Goal: Task Accomplishment & Management: Manage account settings

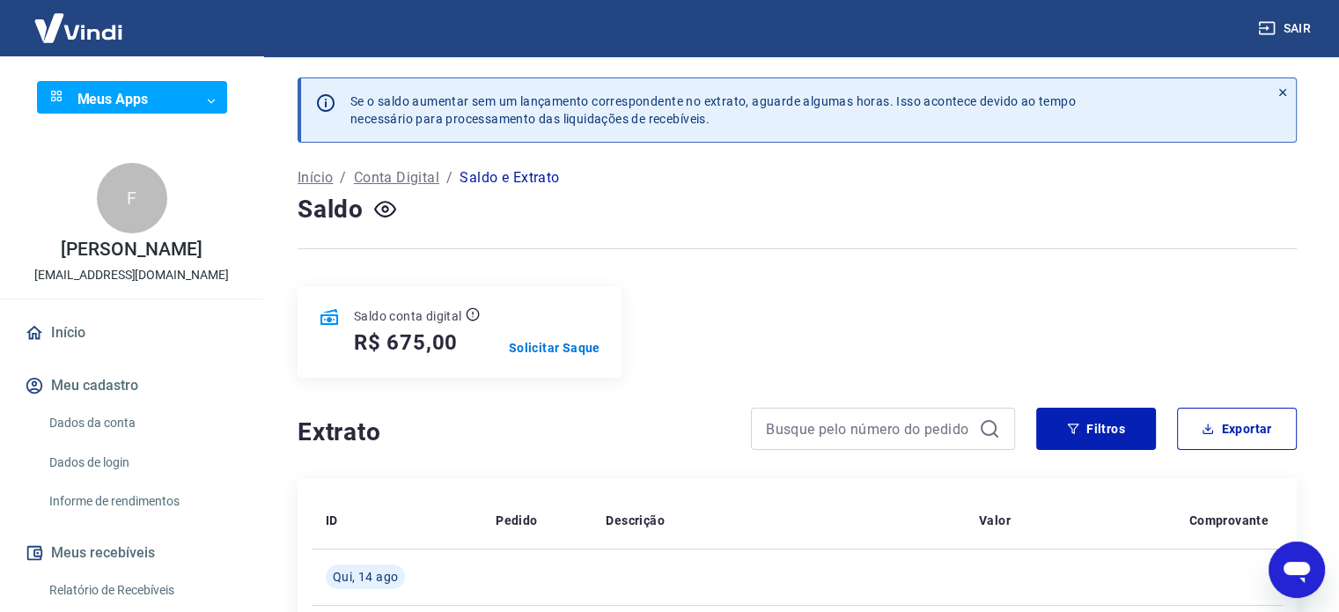
scroll to position [417, 0]
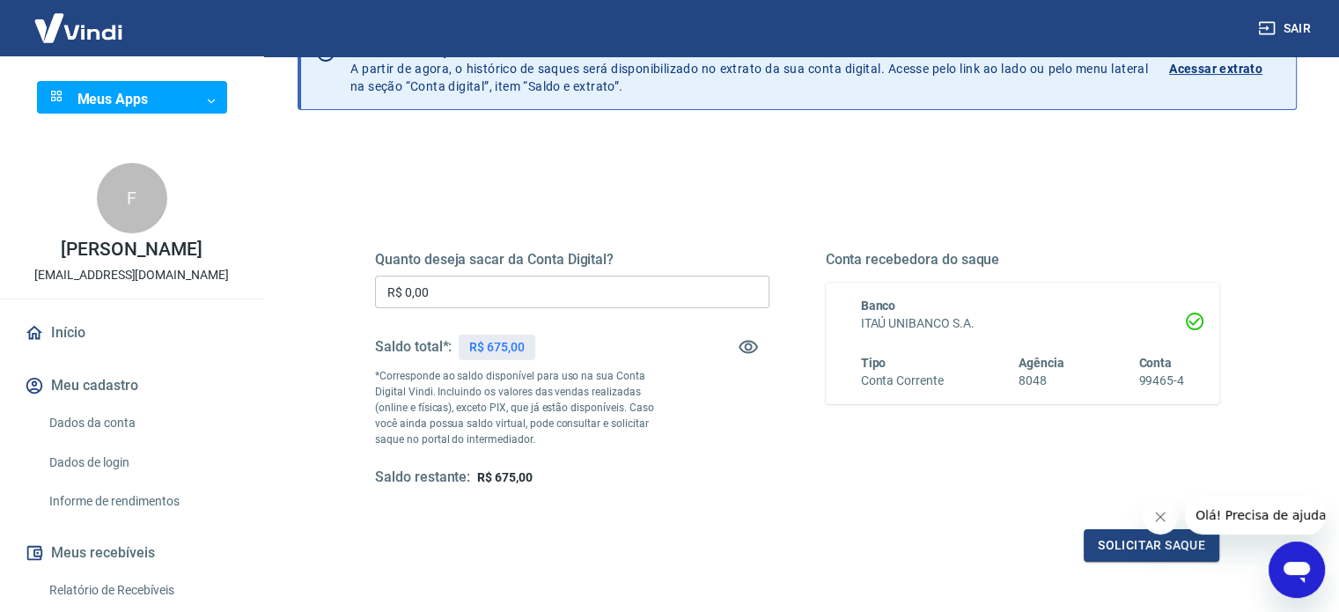
scroll to position [146, 0]
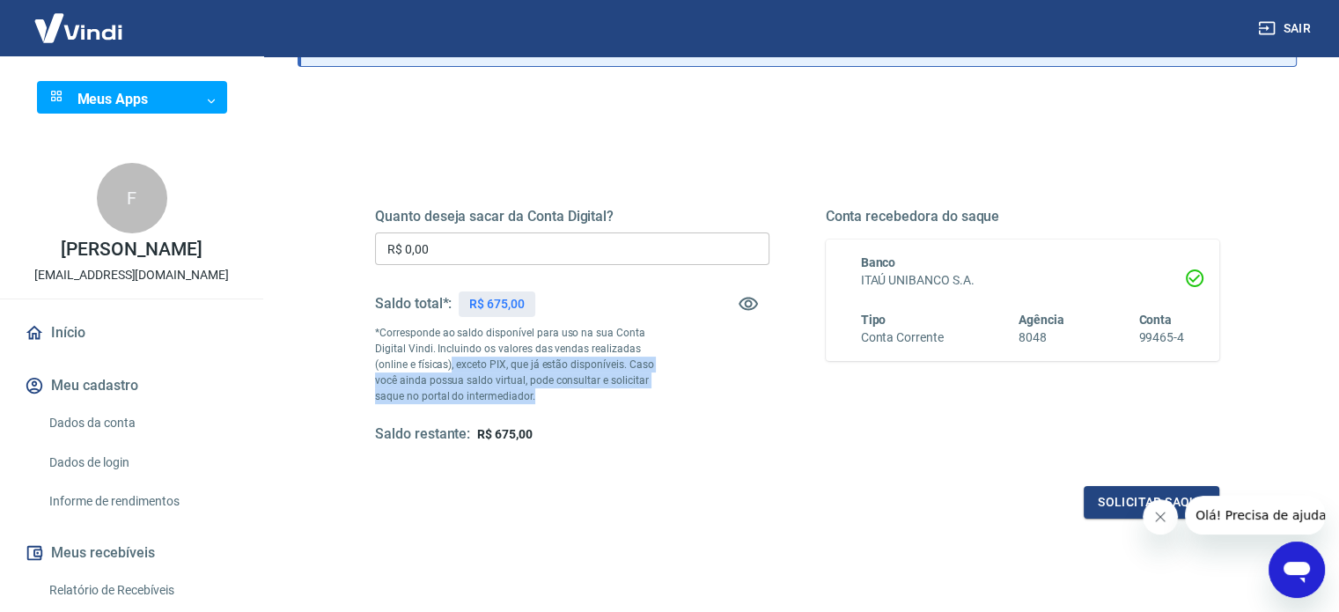
drag, startPoint x: 482, startPoint y: 368, endPoint x: 497, endPoint y: 392, distance: 27.6
click at [497, 392] on p "*Corresponde ao saldo disponível para uso na sua Conta Digital Vindi. Incluindo…" at bounding box center [523, 364] width 296 height 79
click at [502, 387] on p "*Corresponde ao saldo disponível para uso na sua Conta Digital Vindi. Incluindo…" at bounding box center [523, 364] width 296 height 79
drag, startPoint x: 377, startPoint y: 375, endPoint x: 532, endPoint y: 394, distance: 156.1
click at [531, 394] on p "*Corresponde ao saldo disponível para uso na sua Conta Digital Vindi. Incluindo…" at bounding box center [523, 364] width 296 height 79
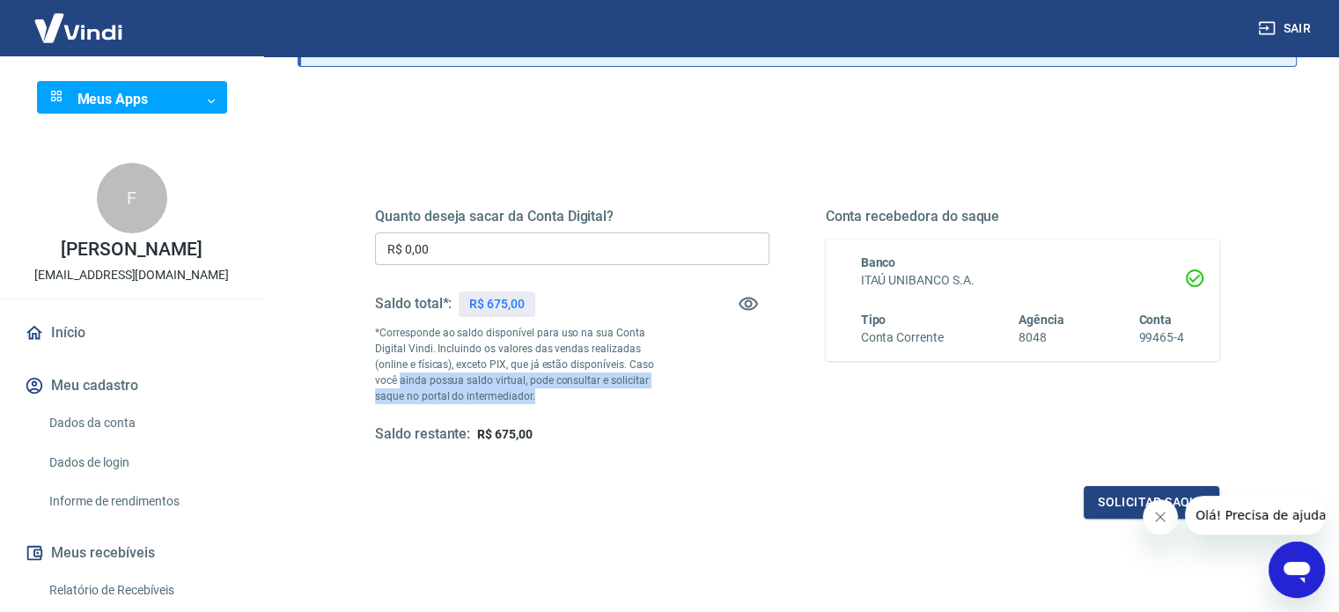
click at [586, 381] on p "*Corresponde ao saldo disponível para uso na sua Conta Digital Vindi. Incluindo…" at bounding box center [523, 364] width 296 height 79
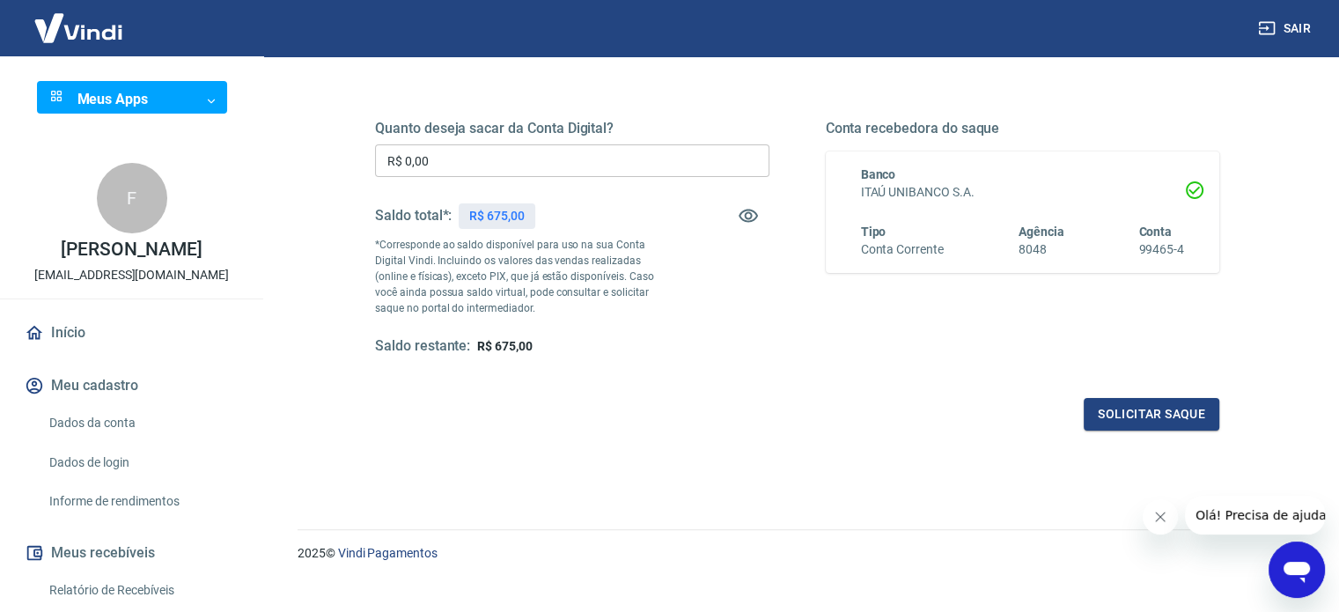
scroll to position [257, 0]
